Goal: Task Accomplishment & Management: Manage account settings

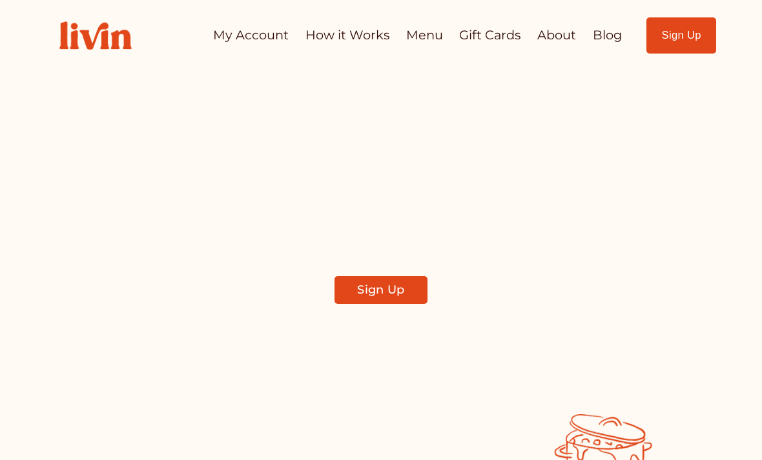
click at [376, 309] on div "Let's connect! Be the first to know about our monthly menu, special discounts, …" at bounding box center [381, 229] width 400 height 253
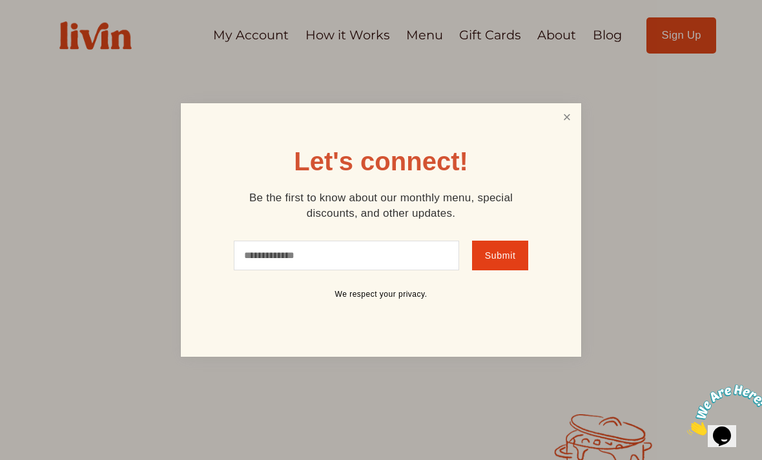
click at [569, 119] on link "Close" at bounding box center [566, 117] width 25 height 24
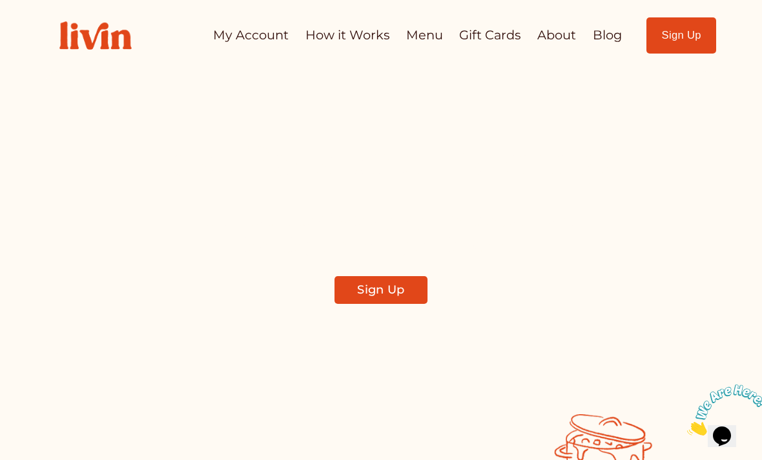
click at [228, 43] on link "My Account" at bounding box center [251, 35] width 76 height 25
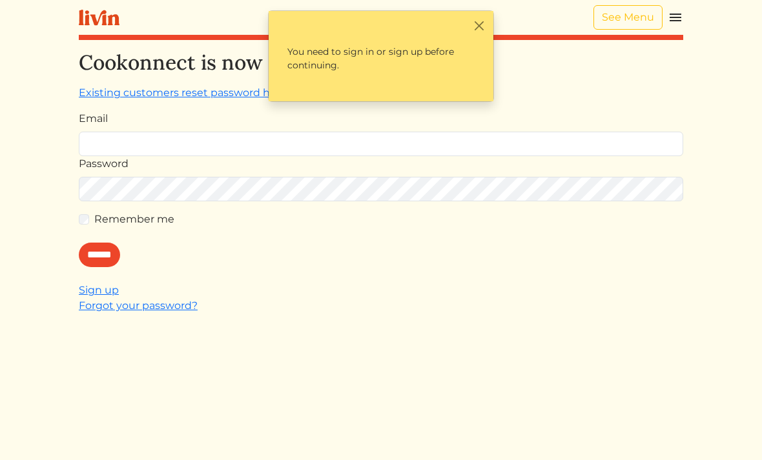
click at [487, 123] on div "Email" at bounding box center [381, 133] width 604 height 45
click at [534, 121] on div "Email" at bounding box center [381, 133] width 604 height 45
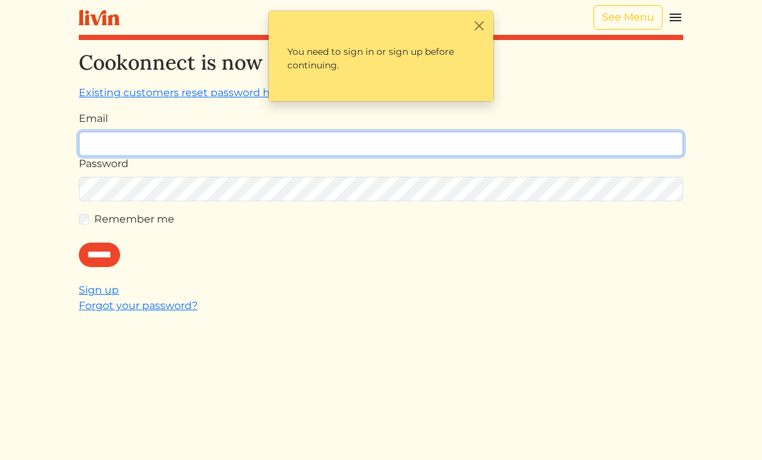
click at [130, 149] on input "Email" at bounding box center [381, 144] width 604 height 25
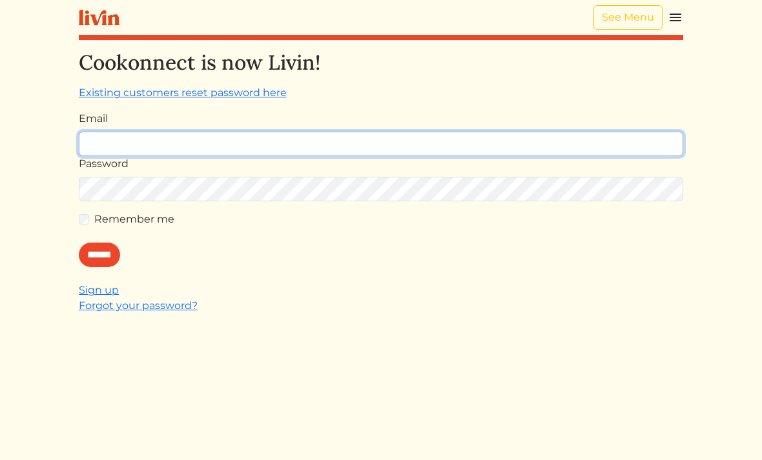
type input "**********"
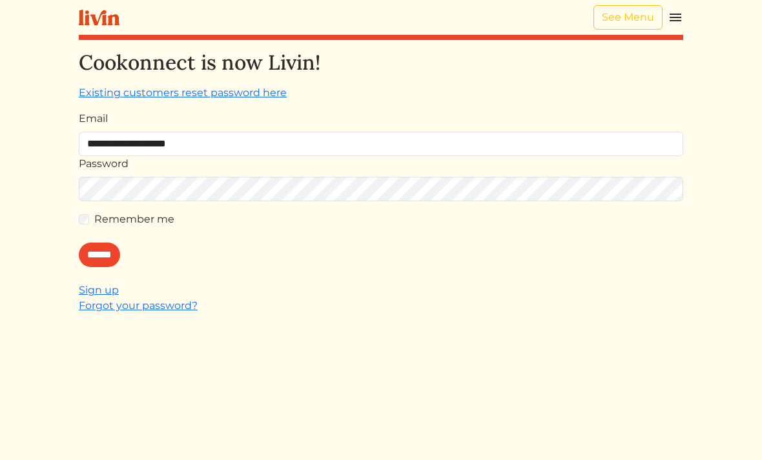
click at [119, 250] on input "******" at bounding box center [99, 255] width 41 height 25
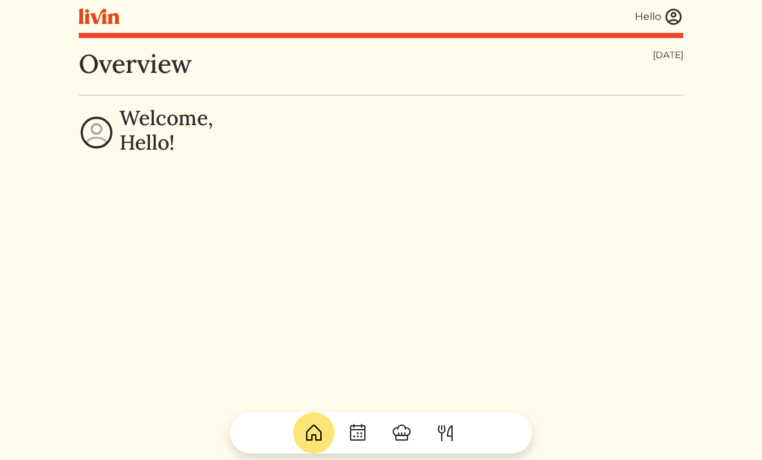
click at [448, 230] on div "Overview Wednesday, Aug 13, 2025 Welcome, Hello! Sign in success. Welcome back!" at bounding box center [381, 278] width 604 height 460
click at [673, 16] on img at bounding box center [672, 16] width 19 height 19
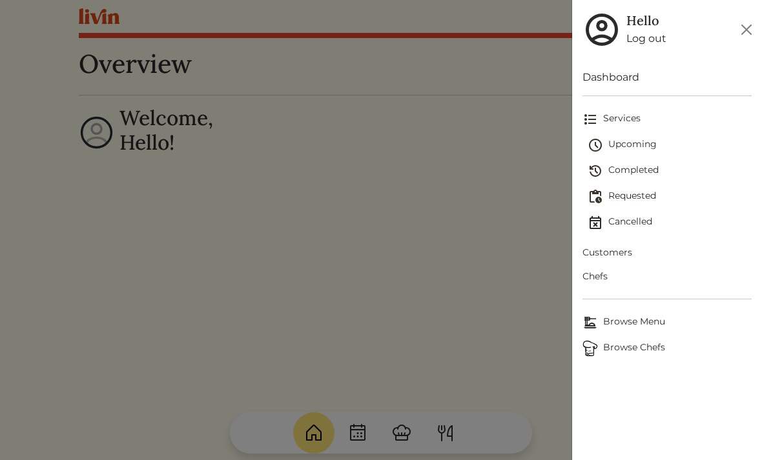
click at [481, 183] on div at bounding box center [381, 230] width 762 height 460
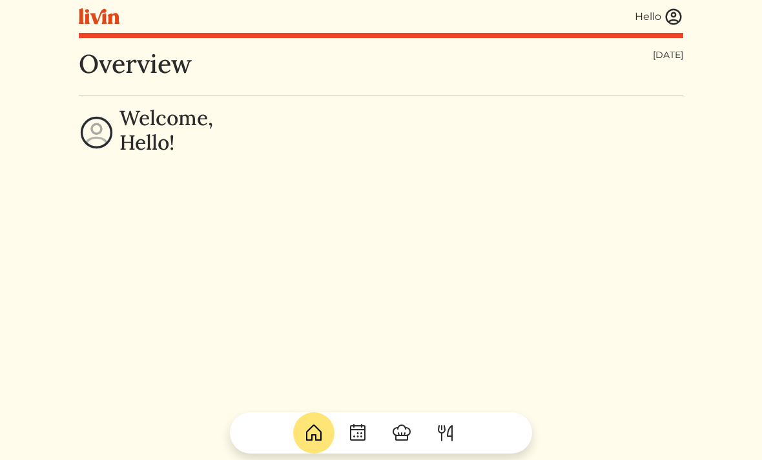
click at [663, 17] on img at bounding box center [672, 16] width 19 height 19
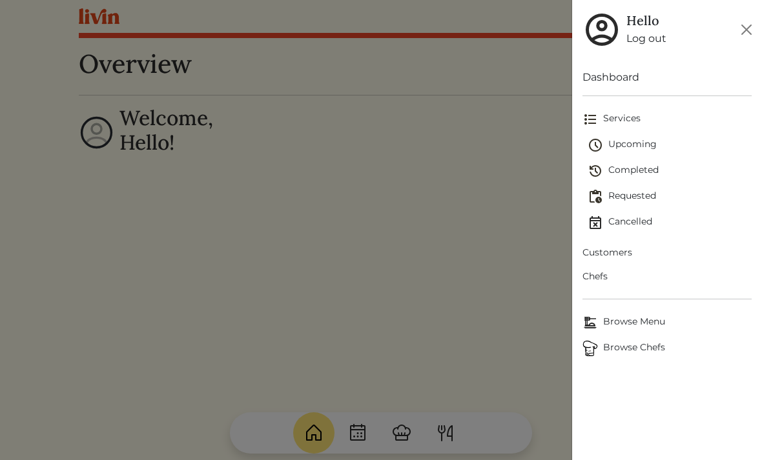
click at [505, 208] on div at bounding box center [381, 230] width 762 height 460
